Goal: Download file/media

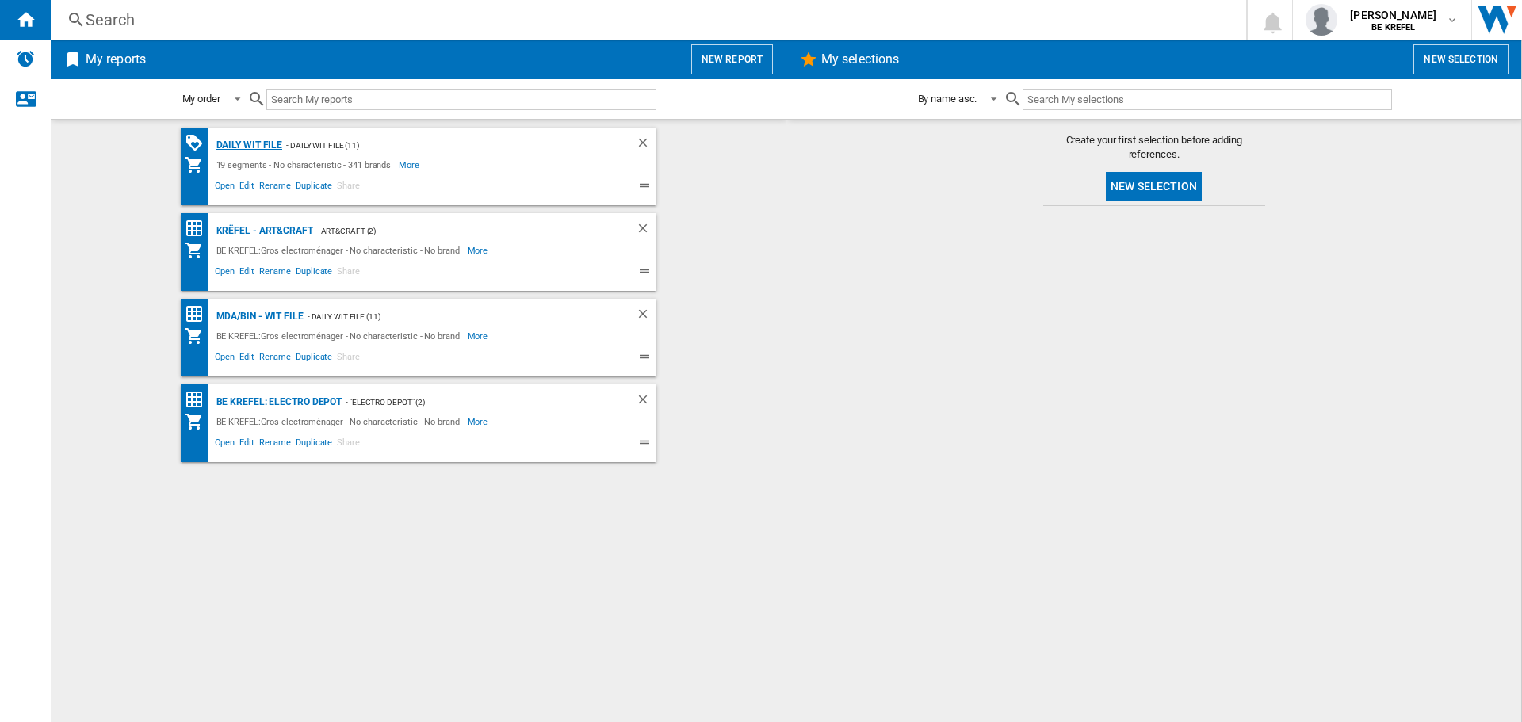
click at [258, 140] on div "Daily WIT file" at bounding box center [247, 146] width 71 height 20
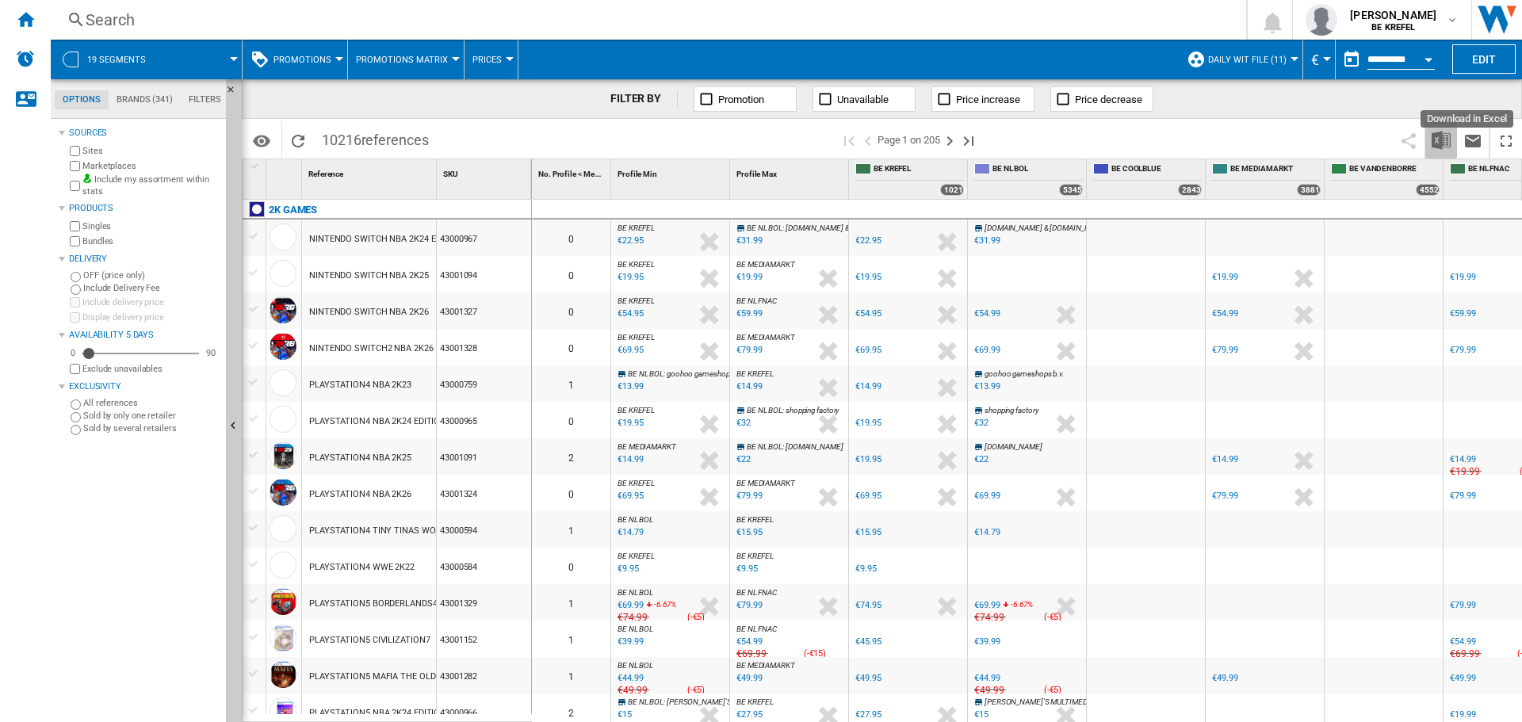
click at [1436, 129] on button "Download in Excel" at bounding box center [1441, 139] width 32 height 37
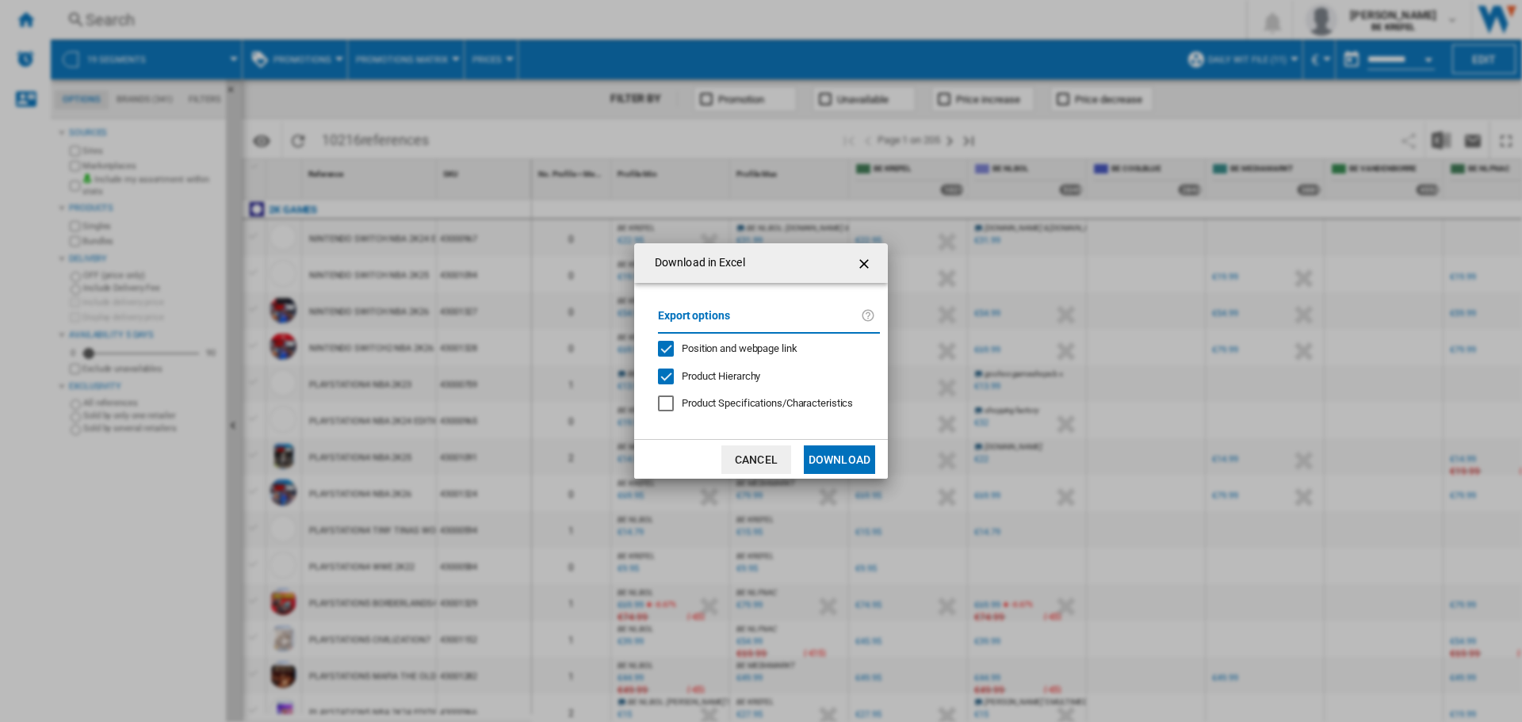
click at [862, 464] on button "Download" at bounding box center [839, 459] width 71 height 29
